Goal: Information Seeking & Learning: Find specific page/section

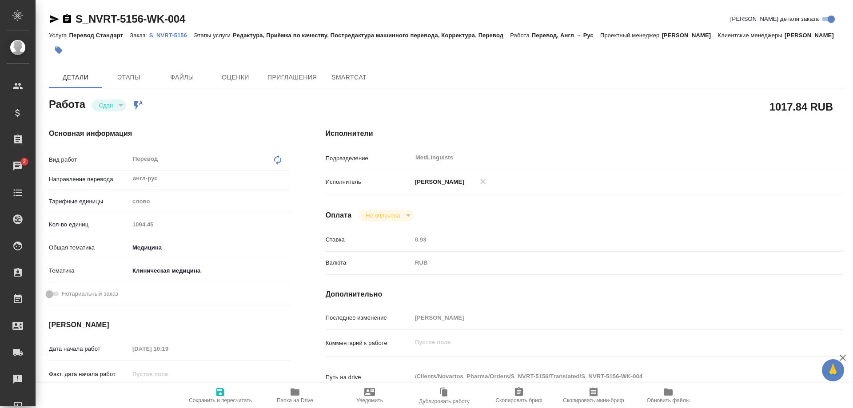
click at [172, 32] on p "S_NVRT-5156" at bounding box center [171, 35] width 44 height 7
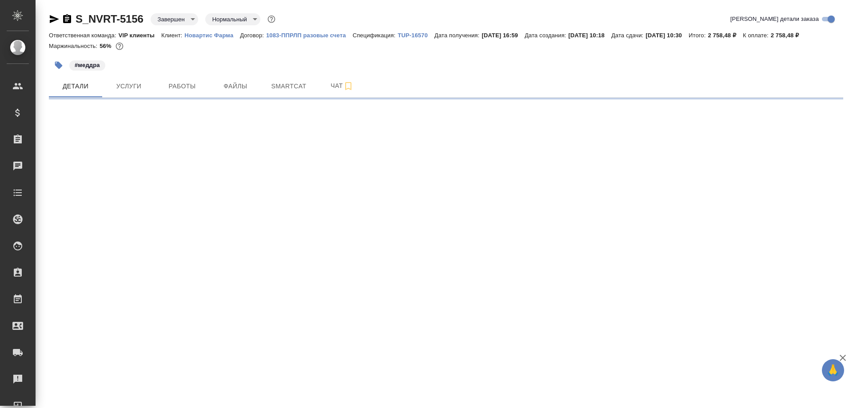
select select "RU"
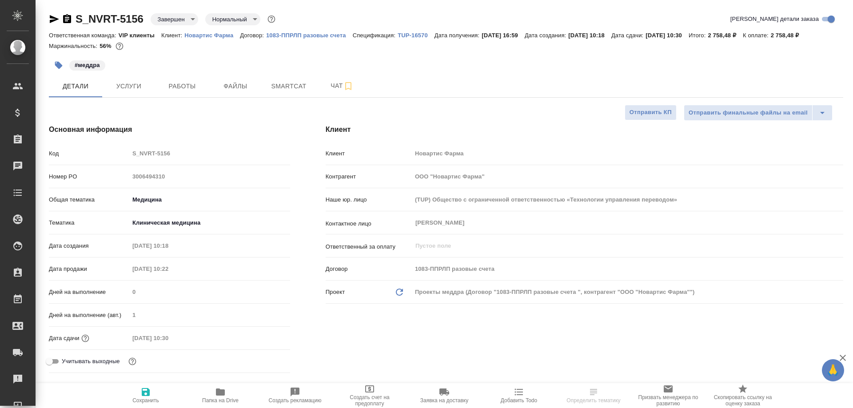
type textarea "x"
type input "[PERSON_NAME]"
type input "Комаров Роман"
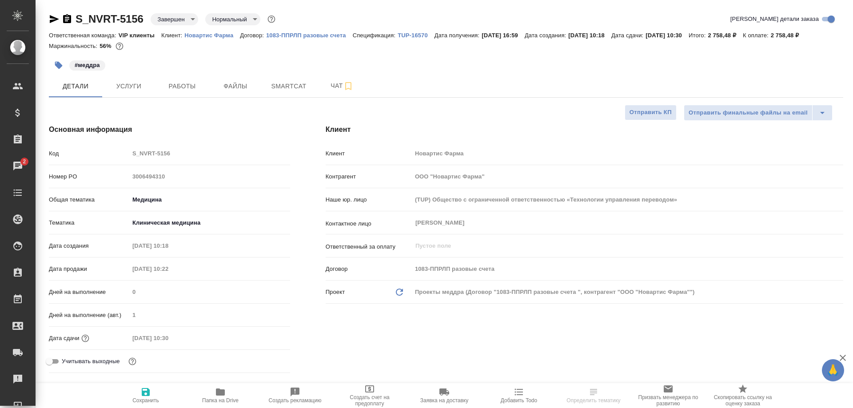
click at [67, 20] on icon "button" at bounding box center [67, 18] width 8 height 9
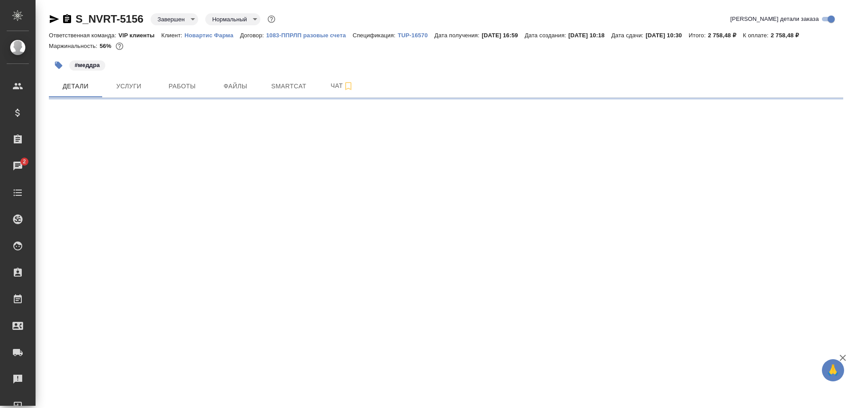
select select "RU"
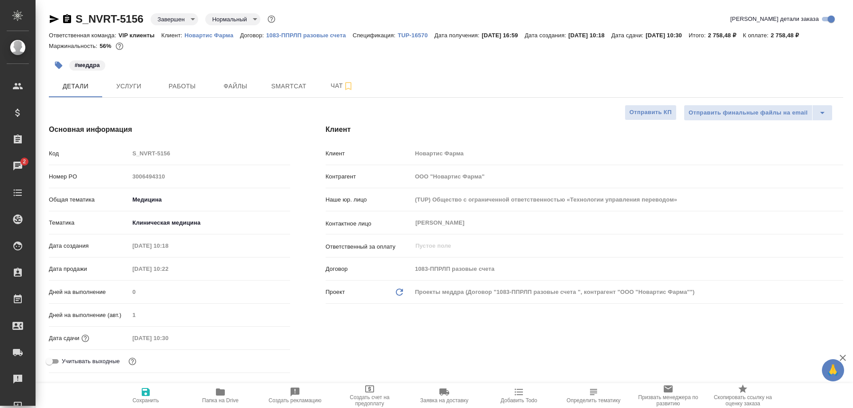
type textarea "x"
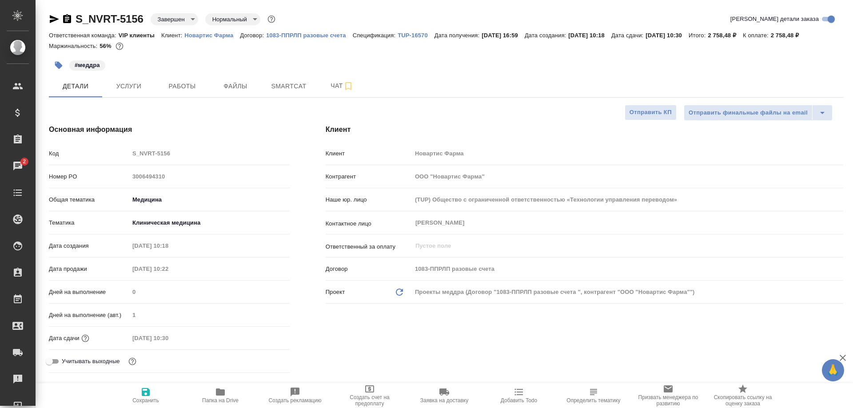
type textarea "x"
click at [290, 85] on span "Smartcat" at bounding box center [288, 86] width 43 height 11
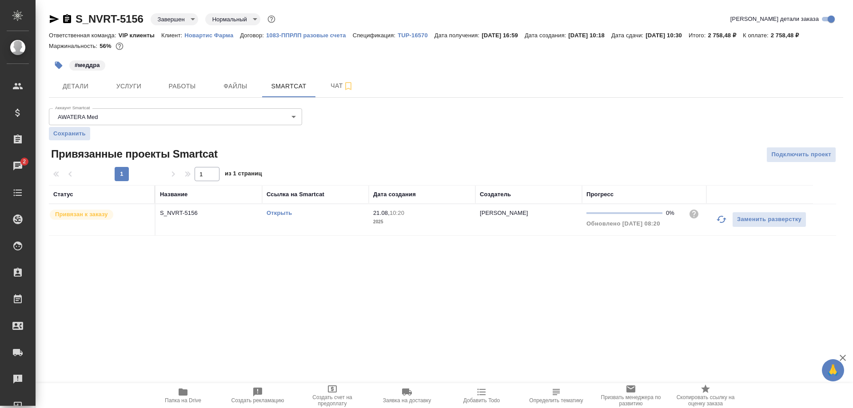
click at [279, 214] on link "Открыть" at bounding box center [278, 213] width 25 height 7
click at [334, 86] on span "Чат" at bounding box center [342, 85] width 43 height 11
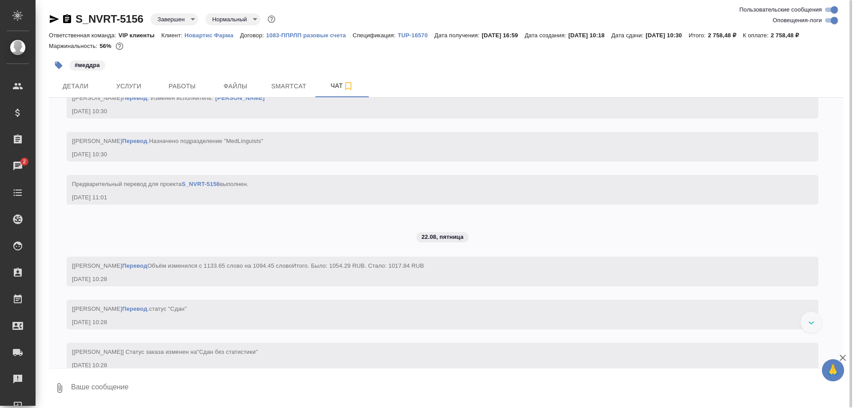
scroll to position [1266, 0]
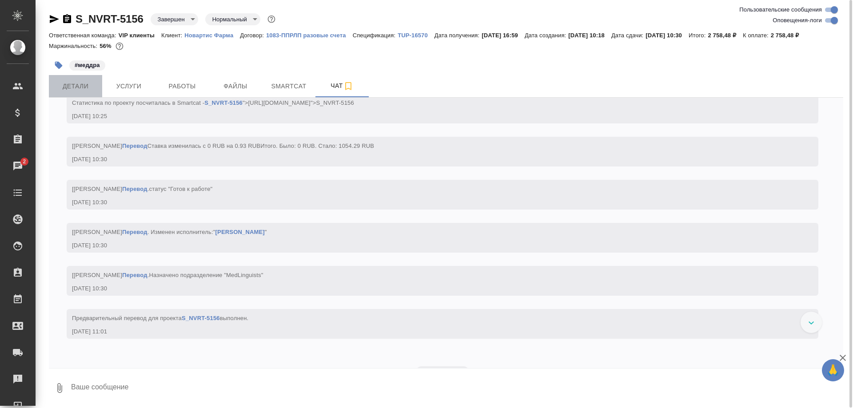
click at [83, 89] on span "Детали" at bounding box center [75, 86] width 43 height 11
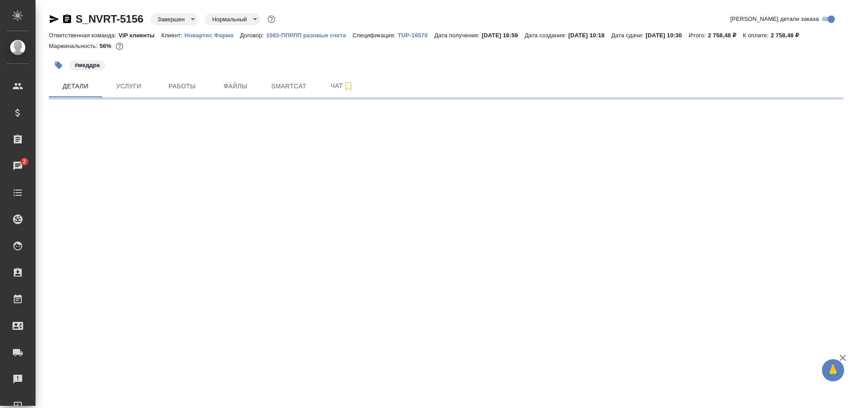
select select "RU"
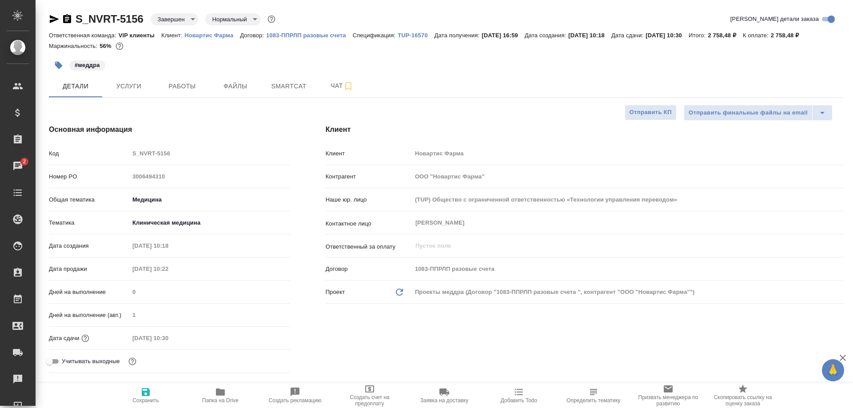
type textarea "x"
click at [220, 396] on icon "button" at bounding box center [220, 392] width 9 height 7
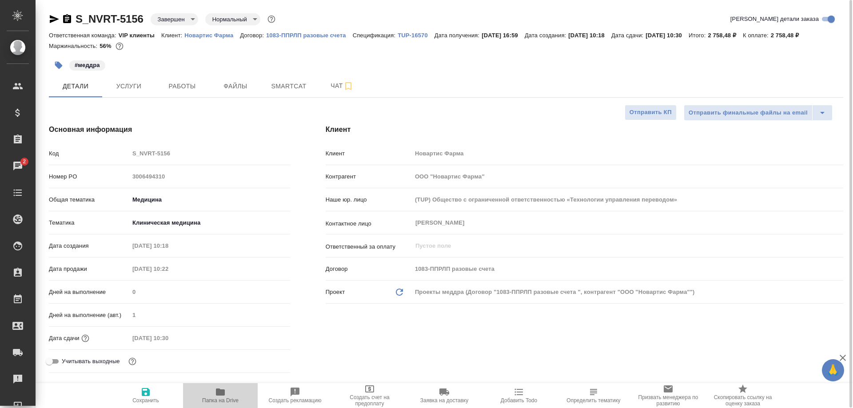
click at [220, 396] on icon "button" at bounding box center [220, 392] width 9 height 7
type textarea "x"
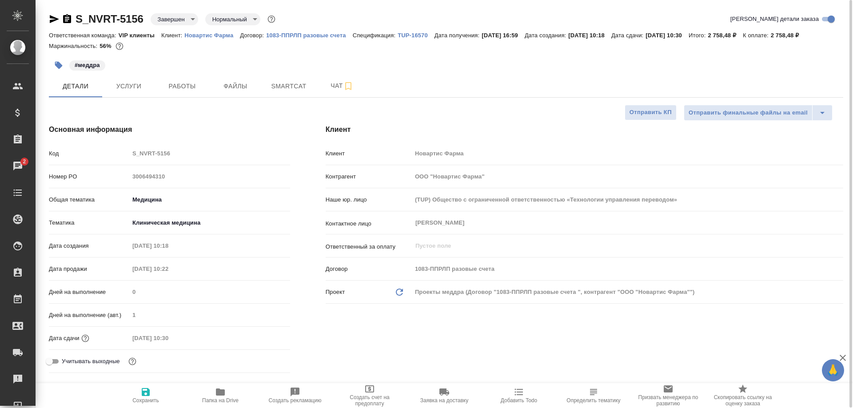
type textarea "x"
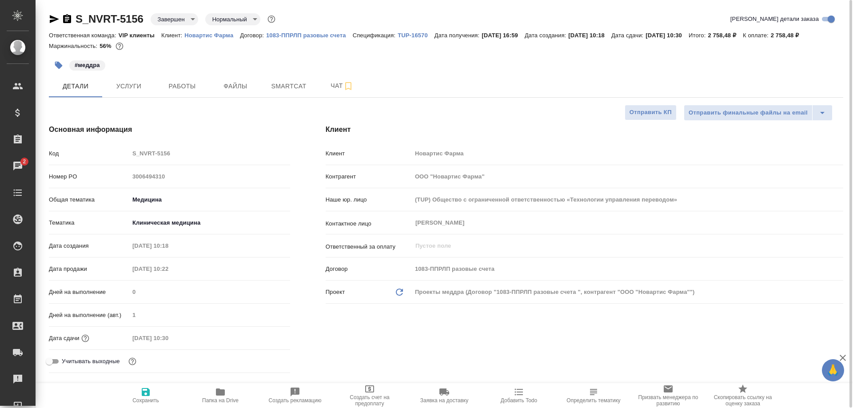
type textarea "x"
click at [66, 17] on icon "button" at bounding box center [67, 19] width 11 height 11
type textarea "x"
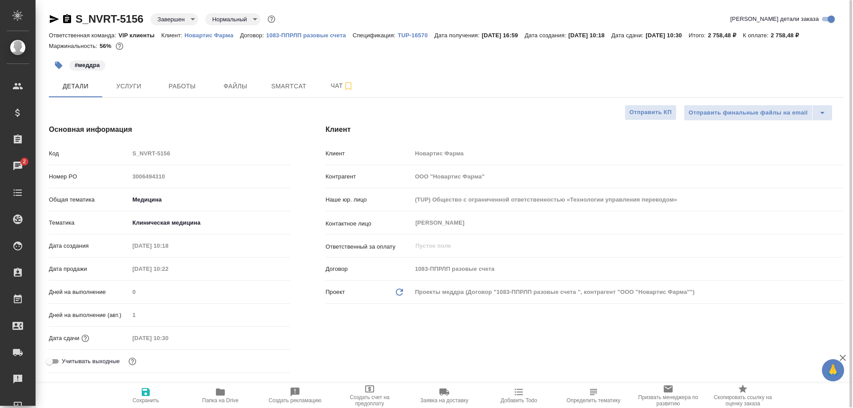
type textarea "x"
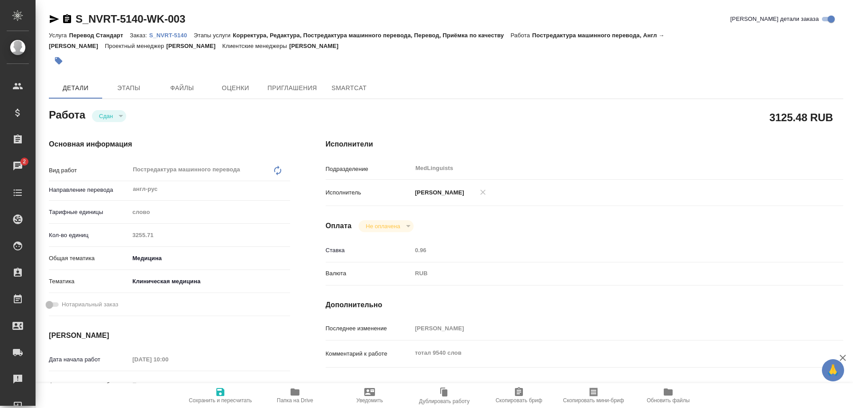
click at [163, 33] on p "S_NVRT-5140" at bounding box center [171, 35] width 44 height 7
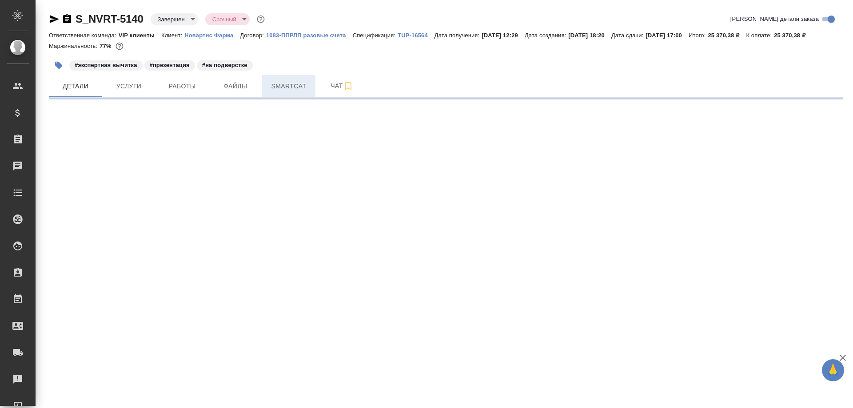
select select "RU"
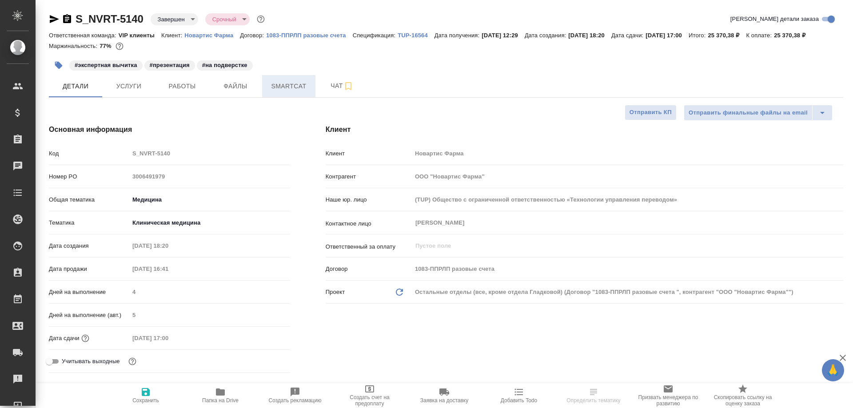
type textarea "x"
click at [293, 92] on span "Smartcat" at bounding box center [288, 86] width 43 height 11
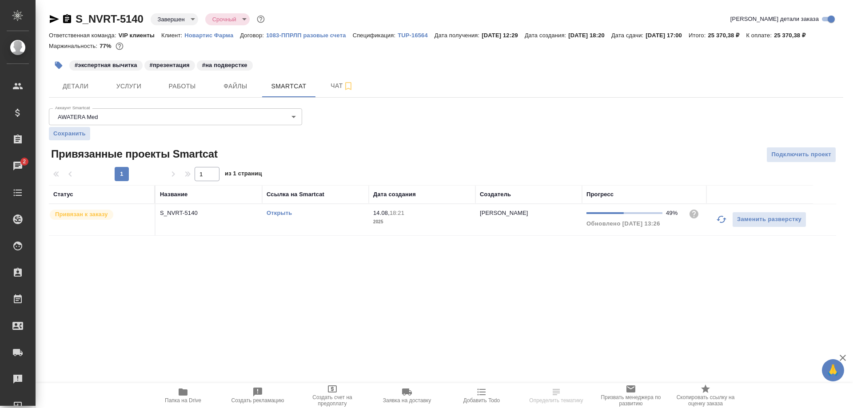
click at [279, 216] on link "Открыть" at bounding box center [278, 213] width 25 height 7
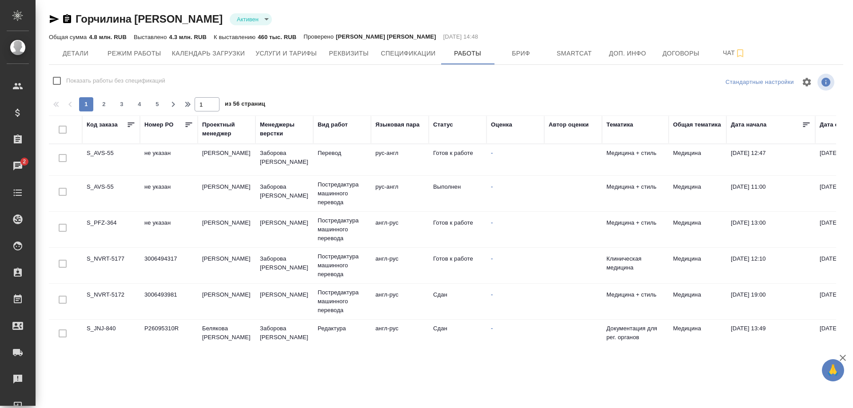
scroll to position [133, 0]
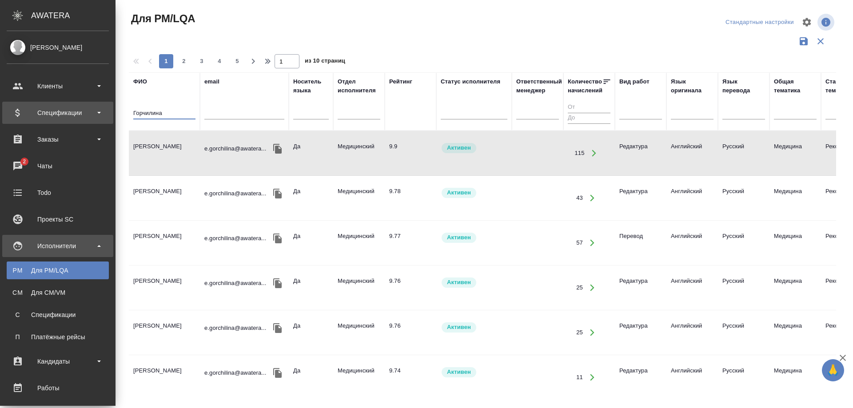
drag, startPoint x: 89, startPoint y: 113, endPoint x: 28, endPoint y: 113, distance: 61.7
click at [28, 113] on div ".cls-1 fill:#fff; AWATERA [PERSON_NAME] Спецификации Заказы 2 Чаты Todo Проекты…" at bounding box center [426, 204] width 853 height 408
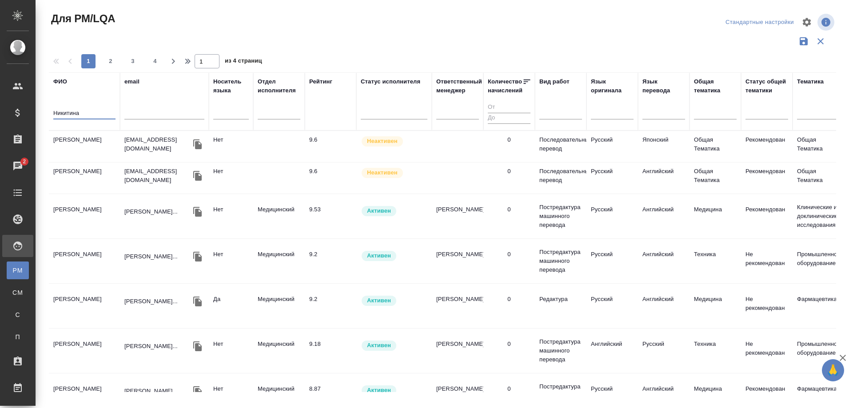
type input "Никитина"
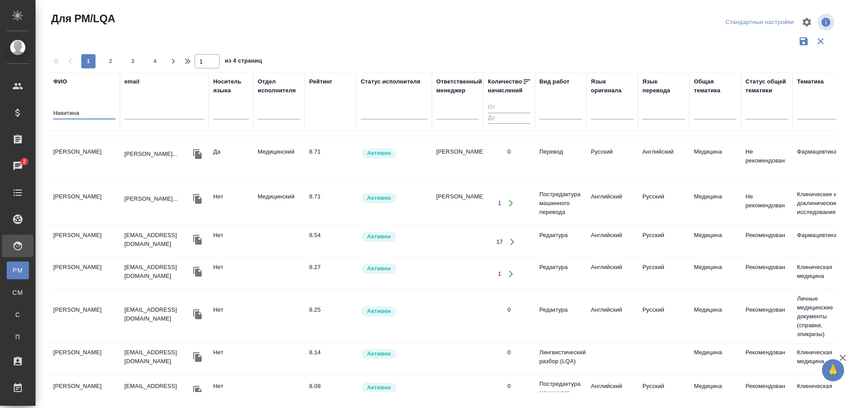
scroll to position [311, 0]
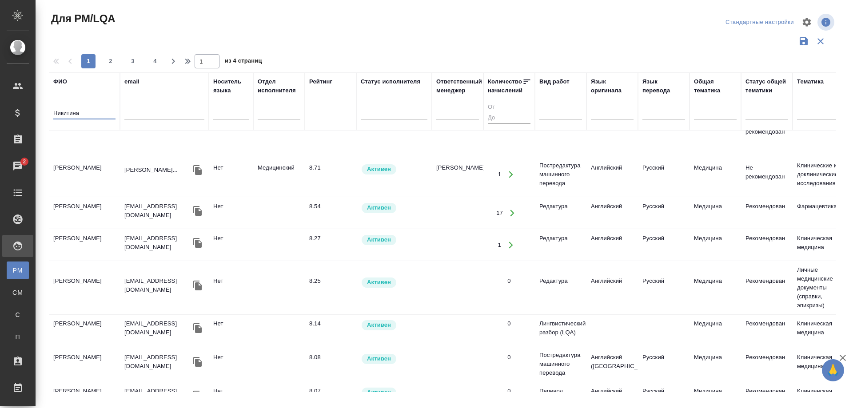
click at [69, 206] on td "[PERSON_NAME]" at bounding box center [84, 213] width 71 height 31
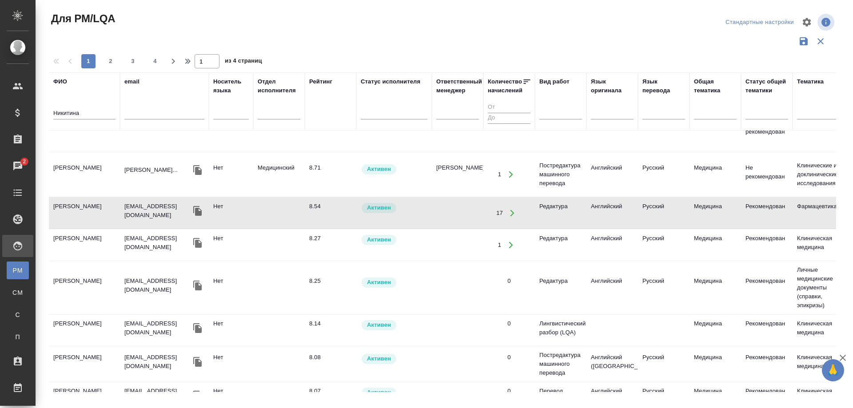
click at [69, 206] on td "[PERSON_NAME]" at bounding box center [84, 213] width 71 height 31
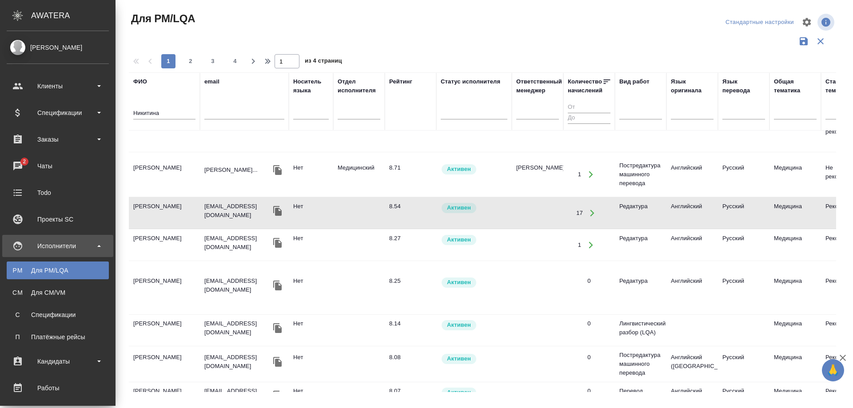
scroll to position [133, 0]
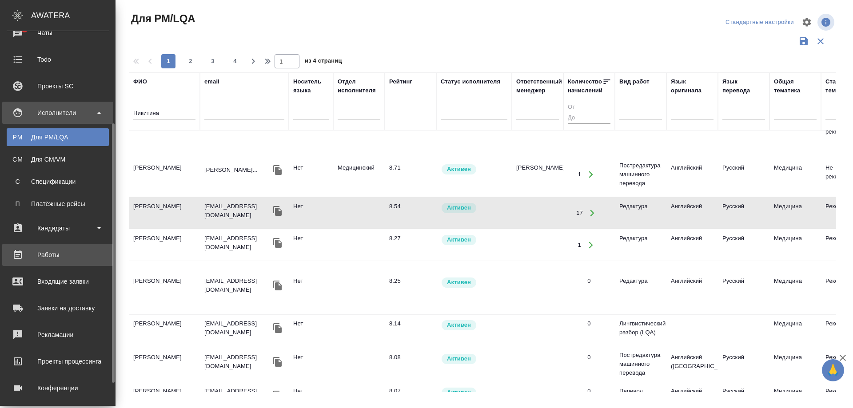
click at [48, 251] on div "Работы" at bounding box center [58, 254] width 102 height 13
